Goal: Use online tool/utility: Use online tool/utility

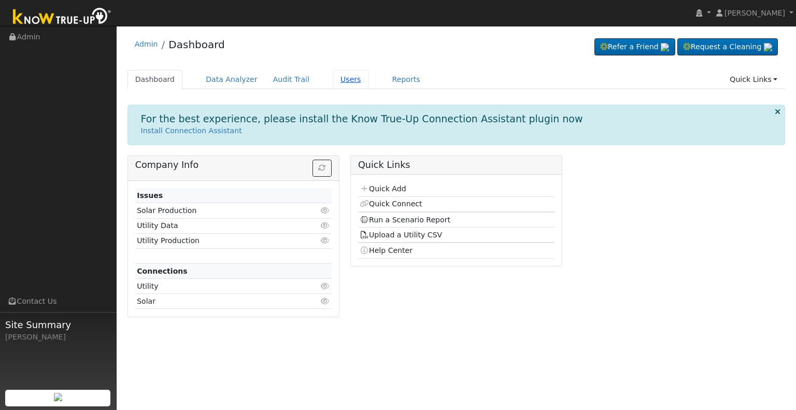
click at [334, 78] on link "Users" at bounding box center [351, 79] width 36 height 19
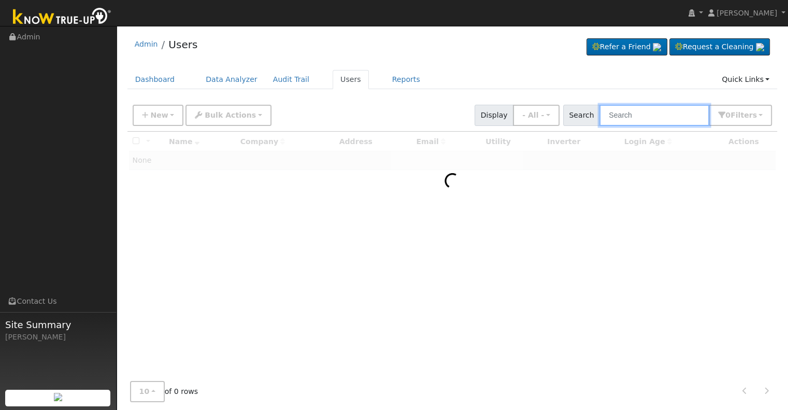
click at [637, 117] on input "text" at bounding box center [655, 115] width 110 height 21
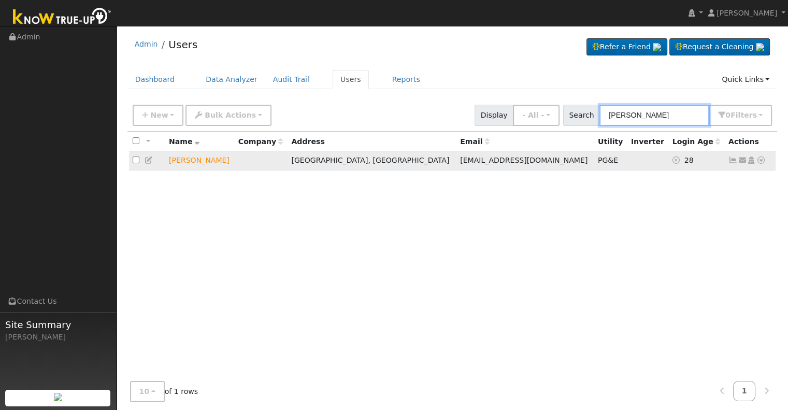
type input "mike chin"
click at [761, 161] on icon at bounding box center [761, 160] width 9 height 7
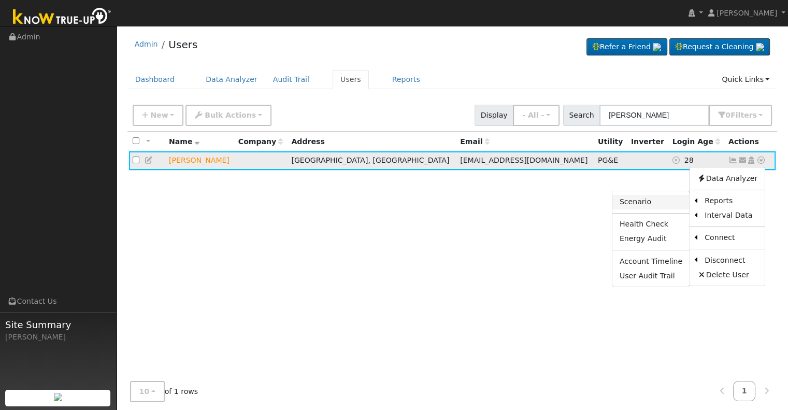
click at [659, 199] on link "Scenario" at bounding box center [651, 202] width 77 height 15
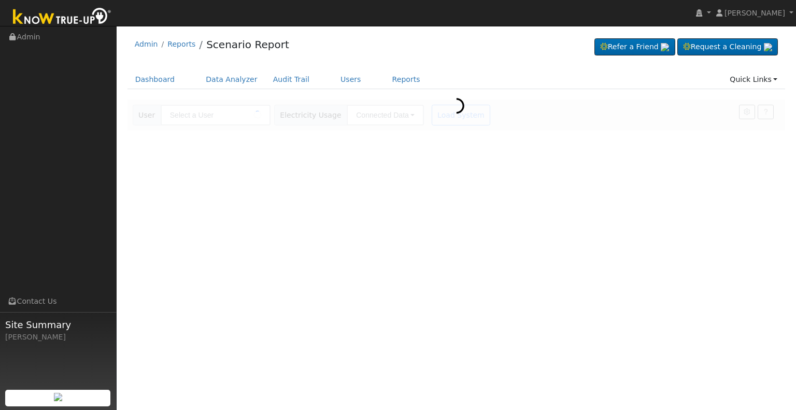
type input "[PERSON_NAME]"
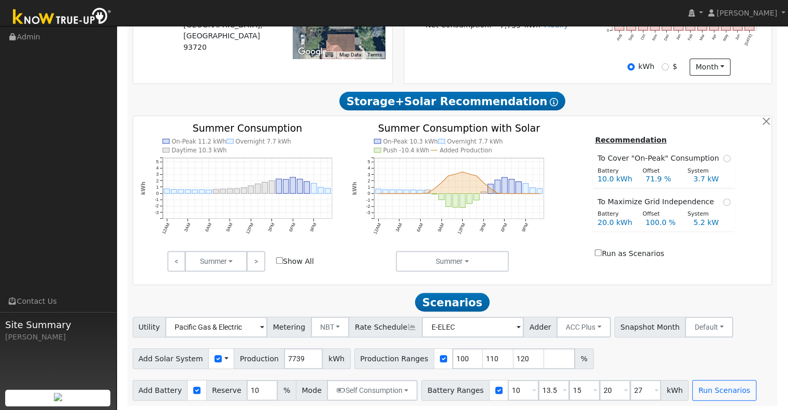
scroll to position [300, 0]
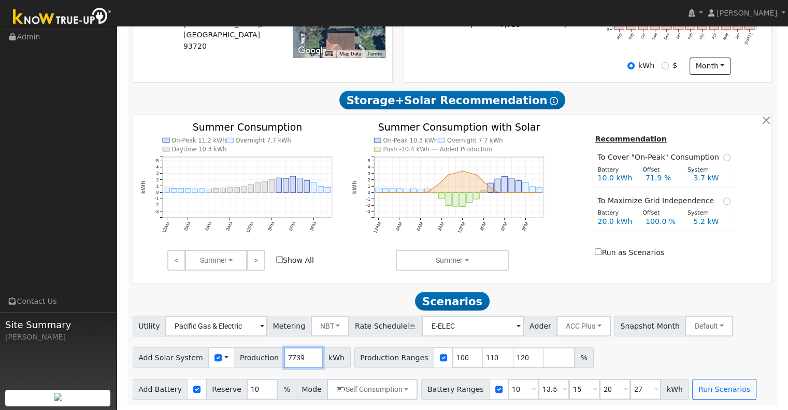
drag, startPoint x: 295, startPoint y: 356, endPoint x: 263, endPoint y: 358, distance: 31.7
click at [263, 358] on div "Add Solar System Use CSV Data Production 7739 kWh" at bounding box center [242, 357] width 218 height 21
type input "10373"
click at [483, 358] on input "110" at bounding box center [498, 357] width 31 height 21
type input "120"
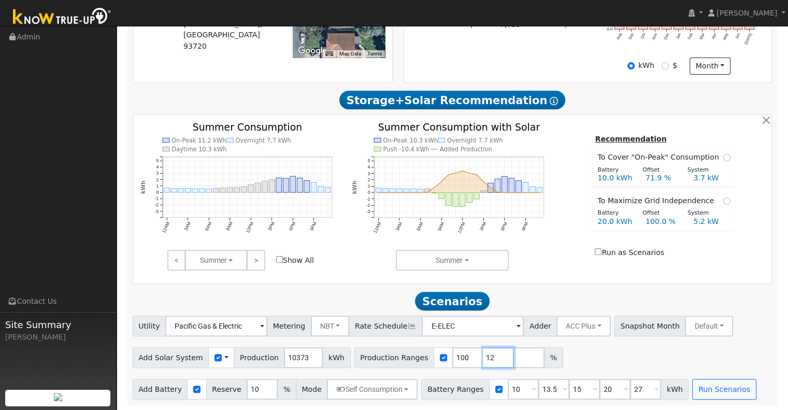
type input "1"
click at [508, 392] on input "10" at bounding box center [523, 389] width 31 height 21
type input "13.5"
type input "15"
type input "20"
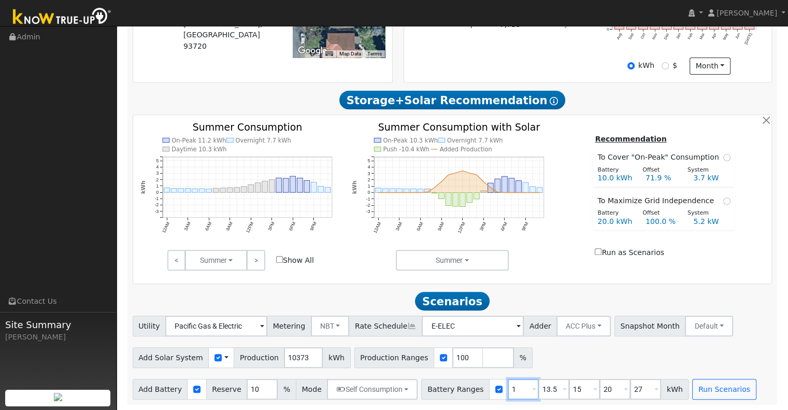
type input "27"
type input "15"
type input "20"
type input "27"
type input "20"
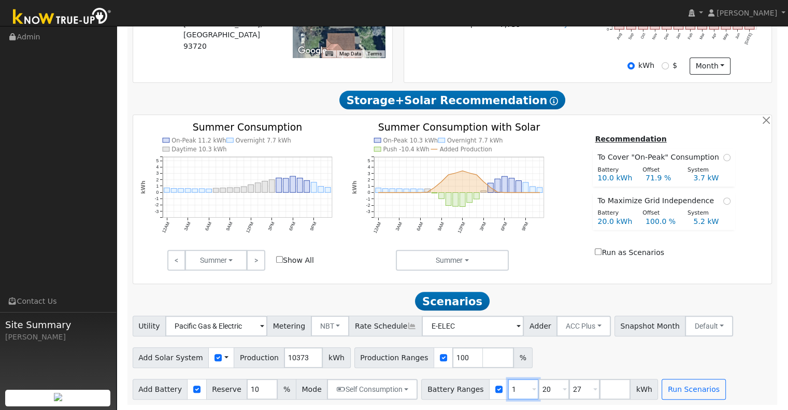
type input "27"
type input "20"
click at [541, 387] on input "27" at bounding box center [553, 389] width 31 height 21
type input "2"
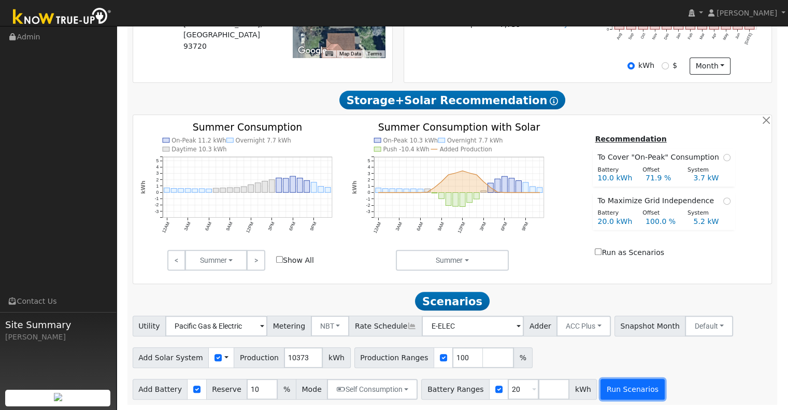
click at [617, 394] on button "Run Scenarios" at bounding box center [633, 389] width 64 height 21
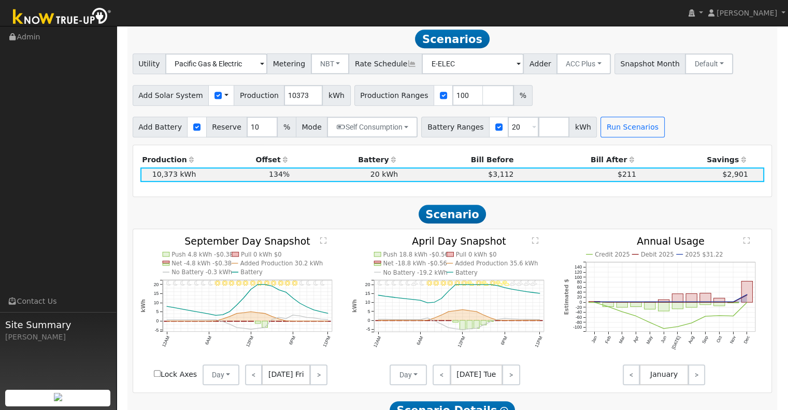
scroll to position [560, 0]
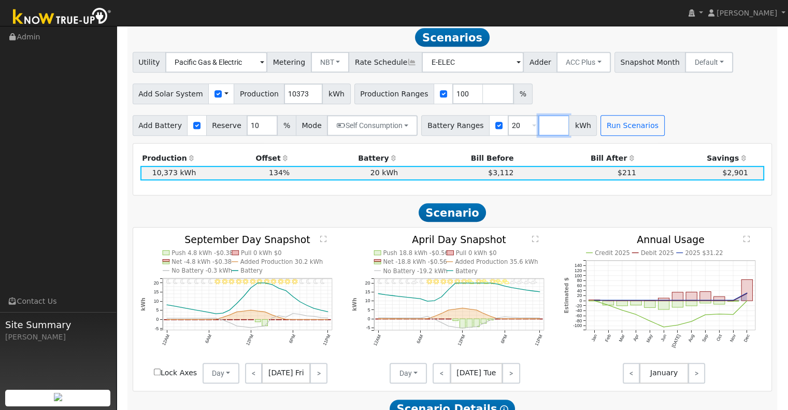
click at [538, 129] on input "number" at bounding box center [553, 125] width 31 height 21
type input "24"
click at [651, 130] on button "Run Scenarios" at bounding box center [663, 125] width 64 height 21
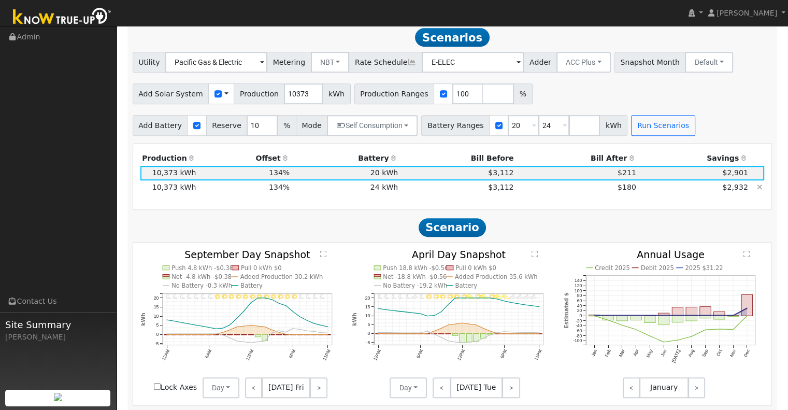
click at [535, 193] on td "$180" at bounding box center [577, 187] width 122 height 15
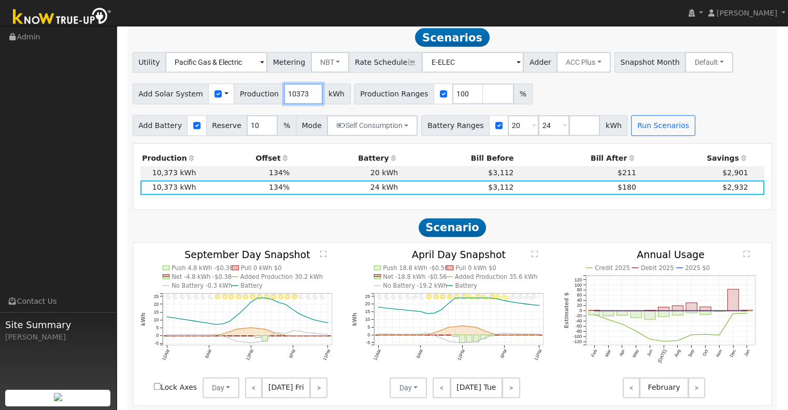
drag, startPoint x: 297, startPoint y: 97, endPoint x: 274, endPoint y: 96, distance: 23.9
click at [284, 96] on input "10373" at bounding box center [303, 93] width 39 height 21
type input "9471"
click at [483, 99] on input "number" at bounding box center [498, 93] width 31 height 21
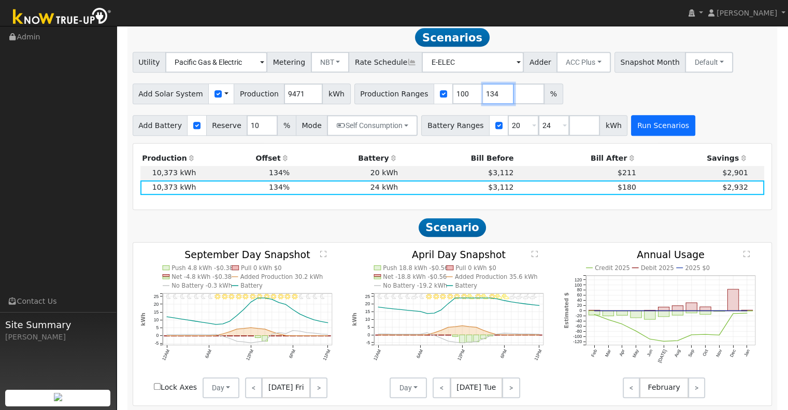
type input "134"
click at [648, 129] on button "Run Scenarios" at bounding box center [663, 125] width 64 height 21
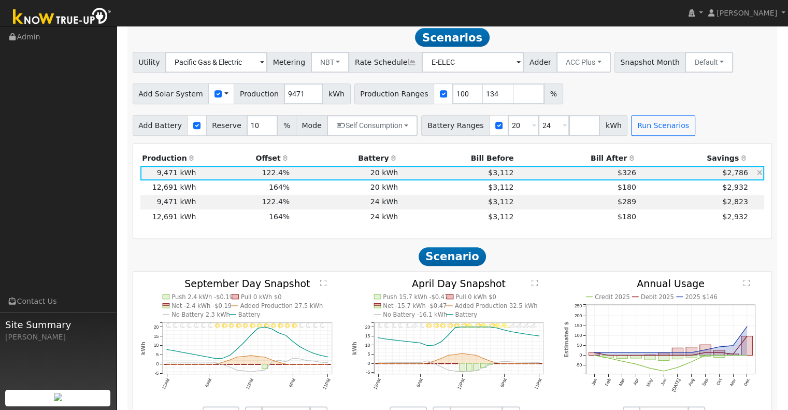
click at [581, 176] on td "$326" at bounding box center [577, 173] width 122 height 15
click at [514, 96] on input "number" at bounding box center [529, 93] width 31 height 21
type input "120"
type input "134"
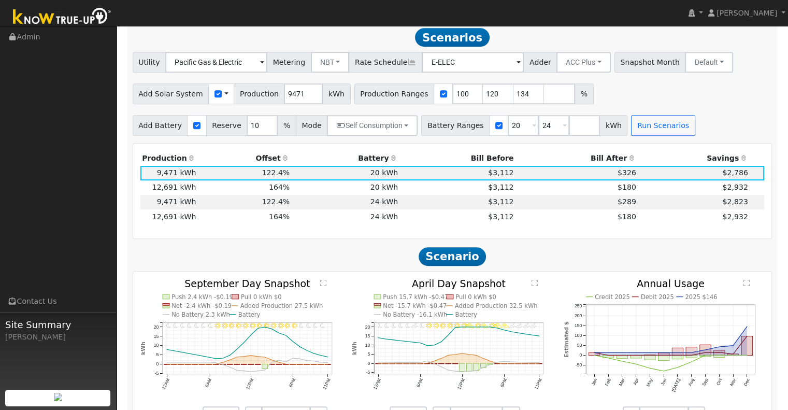
click at [599, 100] on div "Add Solar System Use CSV Data Production 9471 kWh Production Ranges 100 120 134…" at bounding box center [453, 92] width 644 height 24
click at [646, 126] on button "Run Scenarios" at bounding box center [663, 125] width 64 height 21
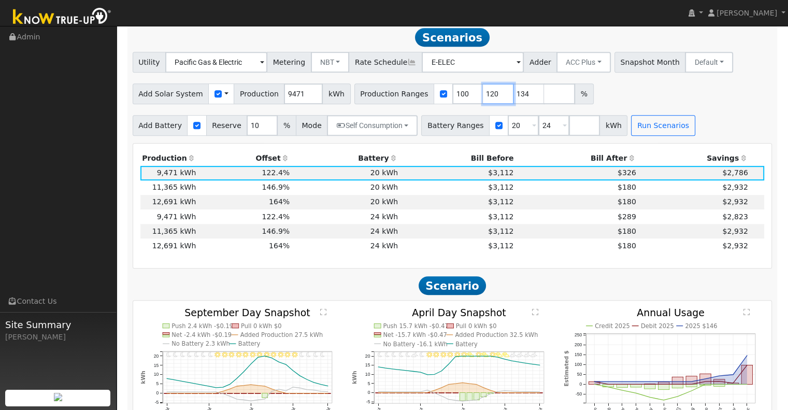
click at [483, 97] on input "120" at bounding box center [498, 93] width 31 height 21
type input "115"
click at [650, 125] on button "Run Scenarios" at bounding box center [663, 125] width 64 height 21
